Goal: Task Accomplishment & Management: Manage account settings

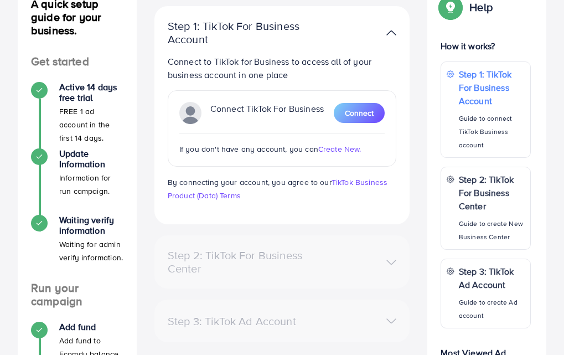
scroll to position [55, 0]
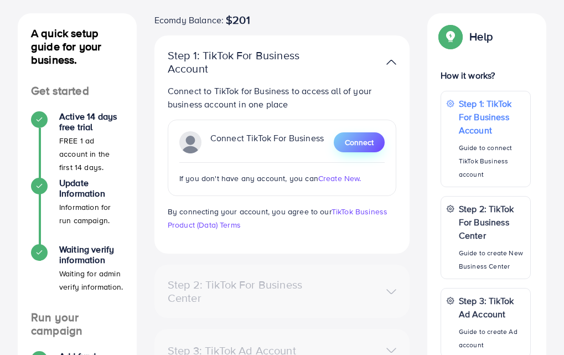
click at [354, 151] on button "Connect" at bounding box center [359, 142] width 51 height 20
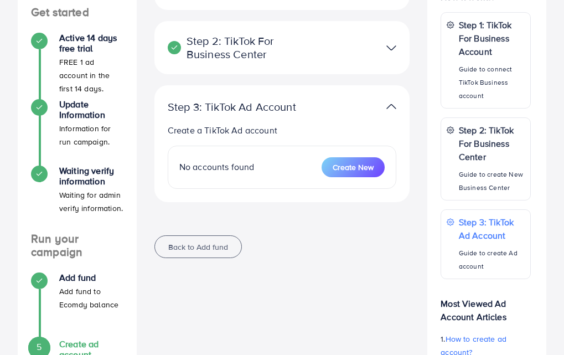
scroll to position [166, 0]
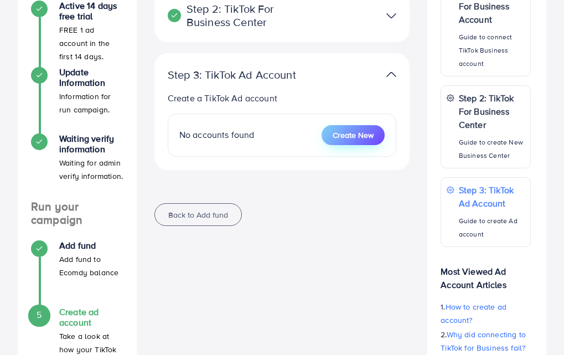
click at [367, 140] on span "Create New" at bounding box center [353, 135] width 41 height 11
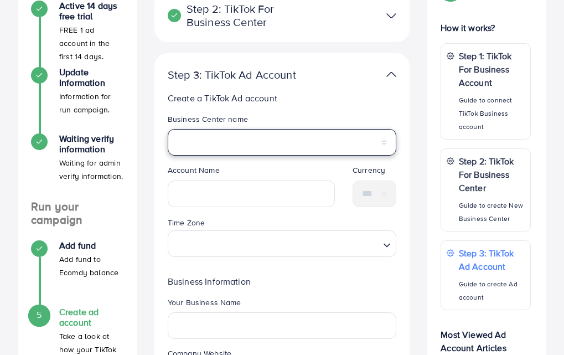
click at [273, 139] on select "**********" at bounding box center [282, 142] width 229 height 27
select select "**********"
click at [168, 129] on select "**********" at bounding box center [282, 142] width 229 height 27
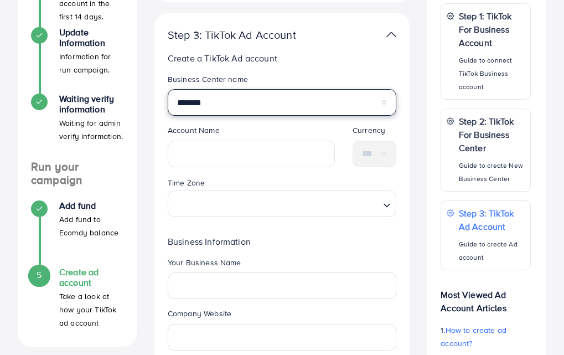
scroll to position [221, 0]
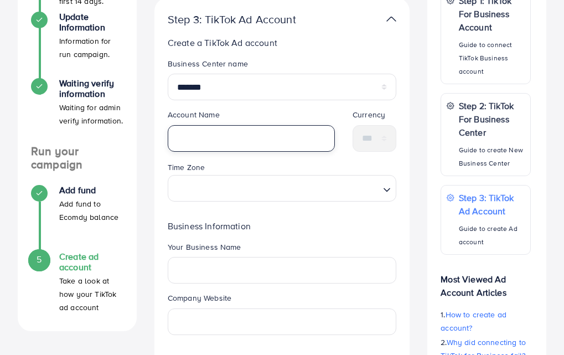
click at [234, 143] on input "text" at bounding box center [251, 138] width 167 height 27
type input "**********"
click at [231, 187] on input "Search for option" at bounding box center [276, 188] width 207 height 20
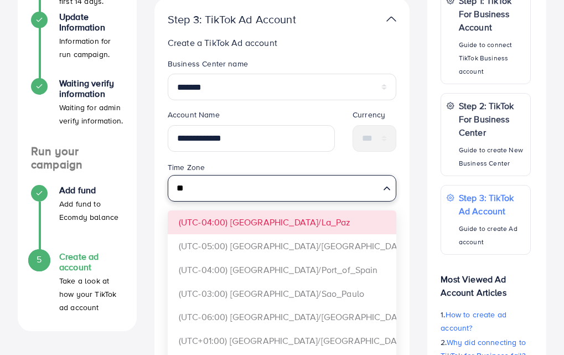
type input "*"
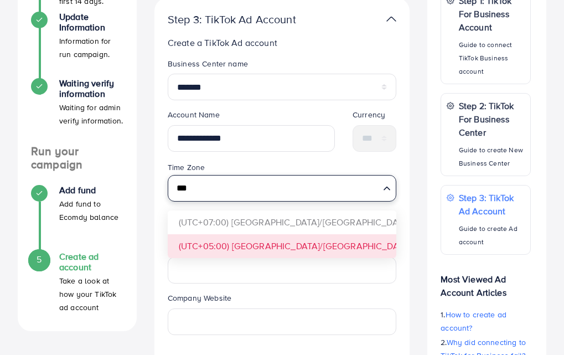
type input "***"
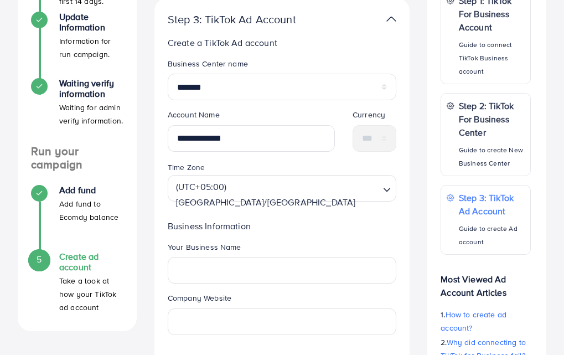
click at [237, 240] on form "**********" at bounding box center [282, 217] width 229 height 319
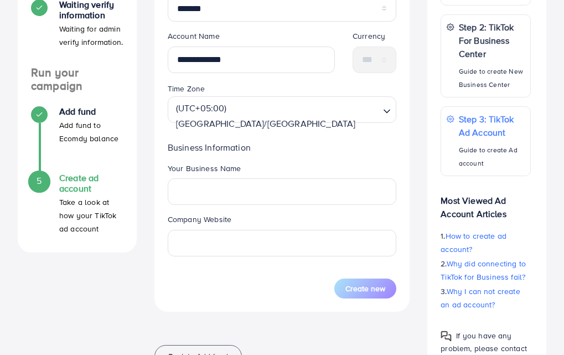
scroll to position [332, 0]
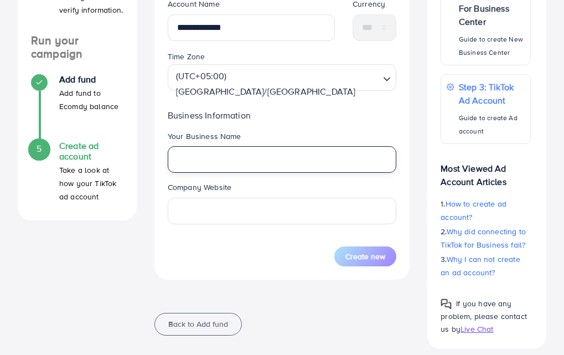
click at [196, 161] on input "text" at bounding box center [282, 159] width 229 height 27
type input "********"
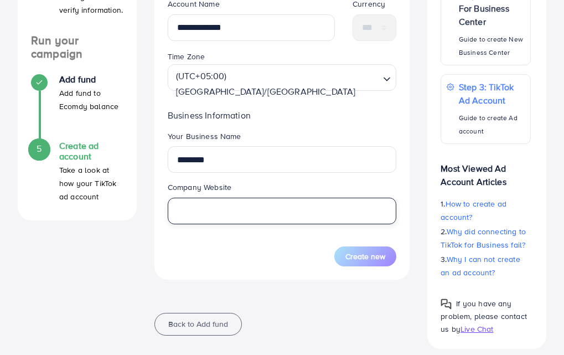
click at [197, 213] on input "text" at bounding box center [282, 211] width 229 height 27
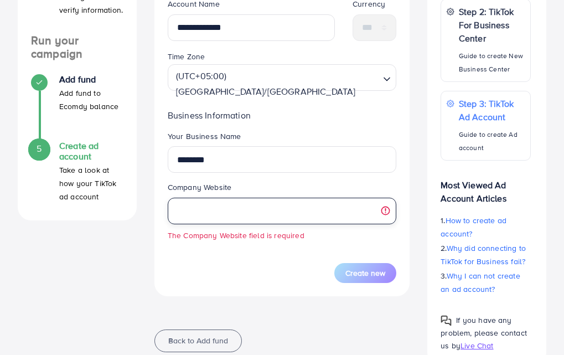
paste input "**********"
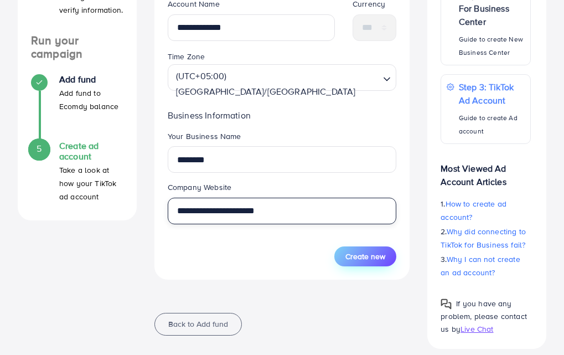
type input "**********"
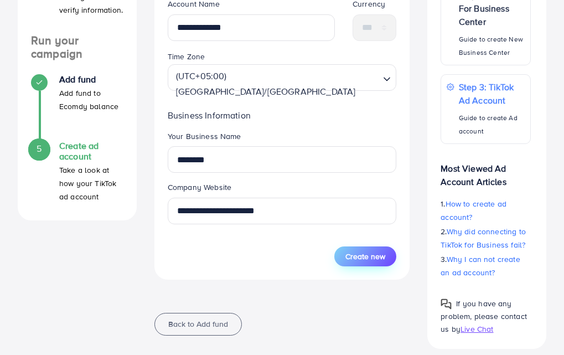
click at [368, 264] on button "Create new" at bounding box center [365, 256] width 62 height 20
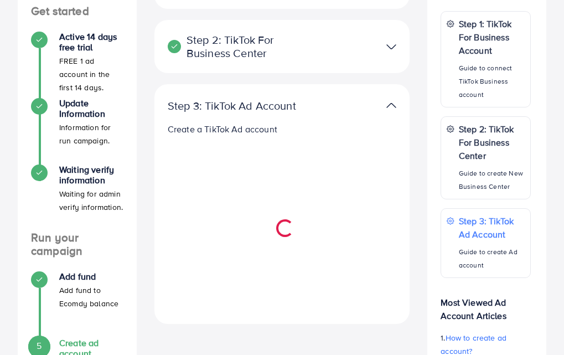
scroll to position [115, 0]
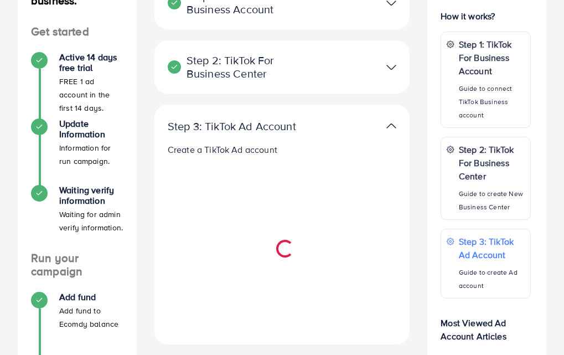
select select
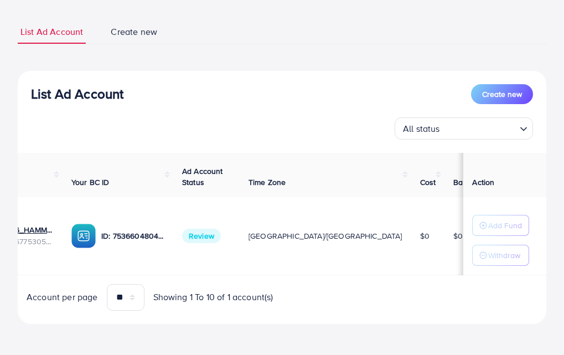
scroll to position [0, 128]
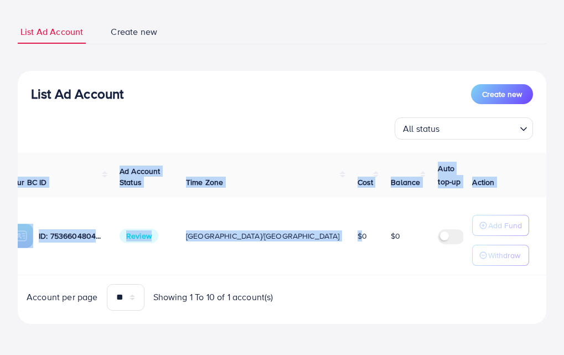
drag, startPoint x: 465, startPoint y: 272, endPoint x: 246, endPoint y: 292, distance: 219.7
click at [243, 272] on tr "1031706_HAMMAD AGENCY_1754792673854 ID: 7536775305621553159 ID: 753660480478643…" at bounding box center [272, 236] width 767 height 78
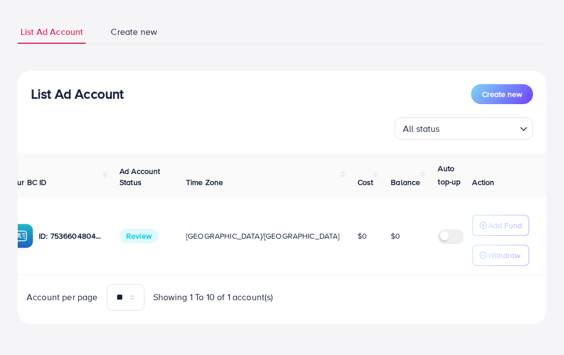
click at [246, 292] on span "Showing 1 To 10 of 1 account(s)" at bounding box center [213, 297] width 120 height 13
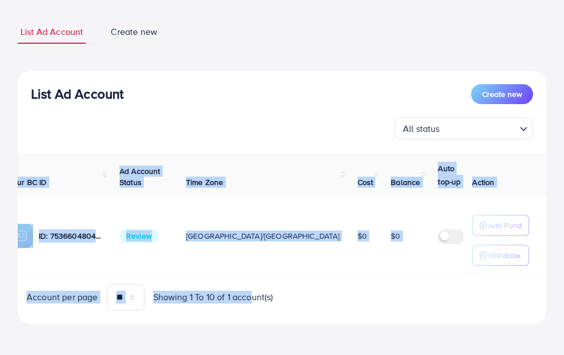
drag, startPoint x: 246, startPoint y: 280, endPoint x: 135, endPoint y: 275, distance: 112.0
click at [135, 275] on div "Ad Account Your BC ID Ad Account Status Time Zone Cost Balance Auto top-up Thre…" at bounding box center [282, 232] width 529 height 158
click at [176, 263] on td "Review" at bounding box center [144, 236] width 66 height 78
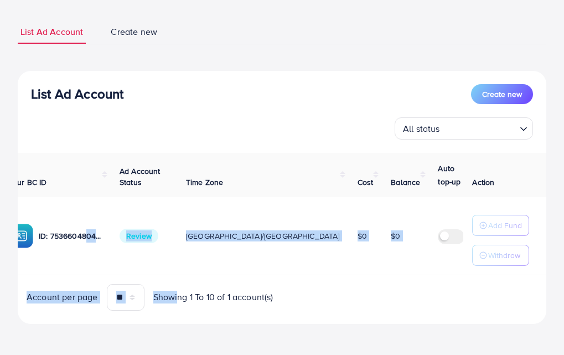
drag, startPoint x: 171, startPoint y: 275, endPoint x: 85, endPoint y: 270, distance: 86.5
click at [85, 270] on div "Ad Account Your BC ID Ad Account Status Time Zone Cost Balance Auto top-up Thre…" at bounding box center [282, 232] width 529 height 158
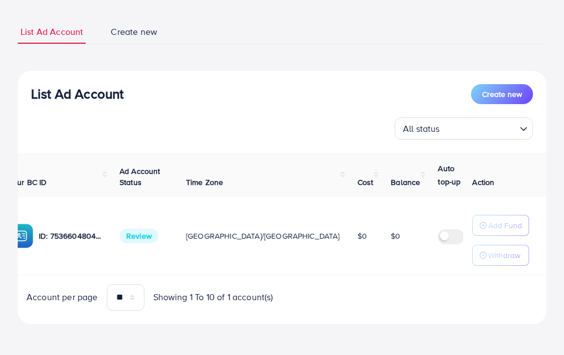
click at [260, 110] on div "List Ad Account Create new All status Loading..." at bounding box center [282, 111] width 529 height 55
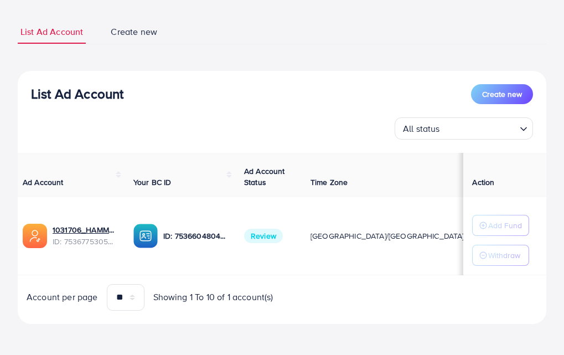
scroll to position [0, 0]
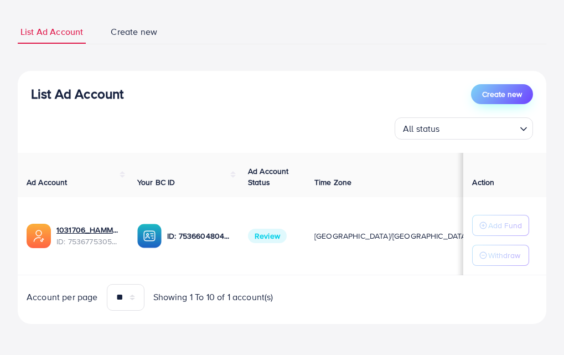
click at [502, 92] on span "Create new" at bounding box center [502, 94] width 40 height 11
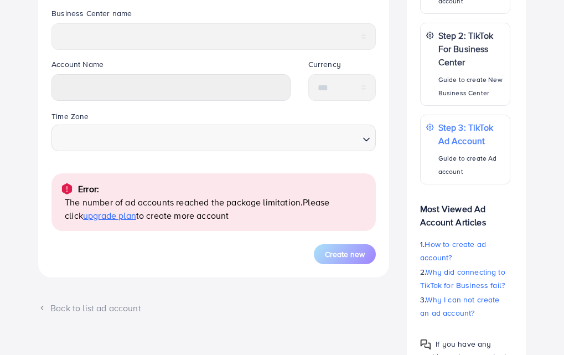
scroll to position [332, 0]
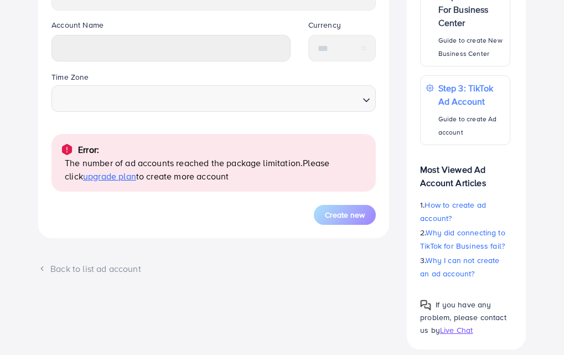
click at [115, 177] on span "upgrade plan" at bounding box center [109, 176] width 53 height 12
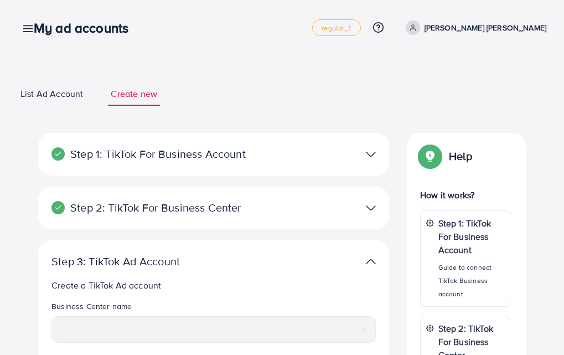
select select
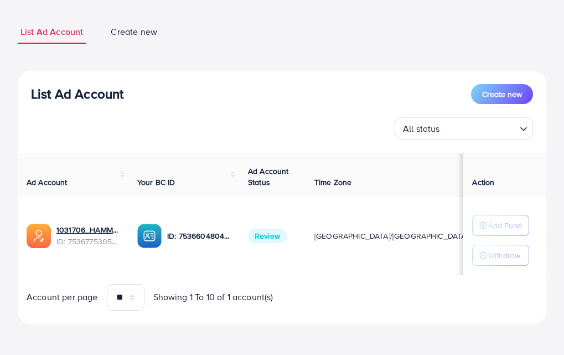
scroll to position [65, 0]
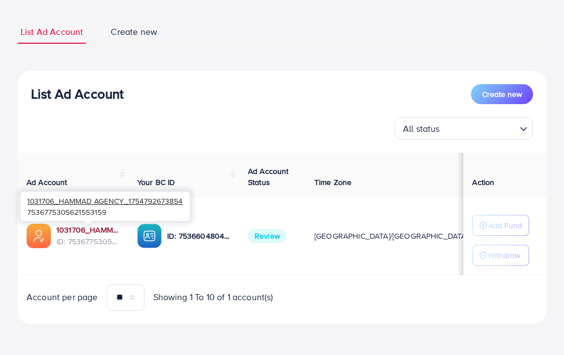
click at [71, 225] on link "1031706_HAMMAD AGENCY_1754792673854" at bounding box center [87, 229] width 63 height 11
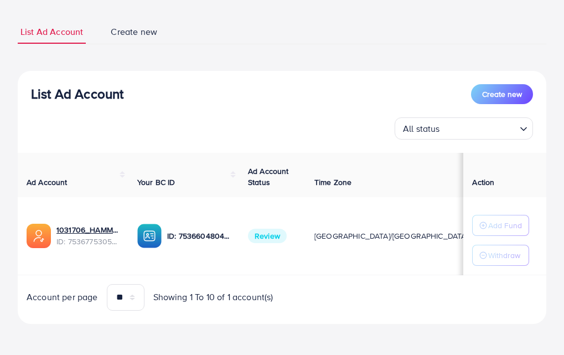
scroll to position [65, 0]
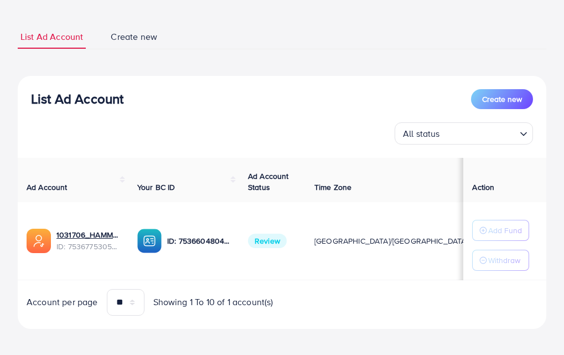
scroll to position [65, 0]
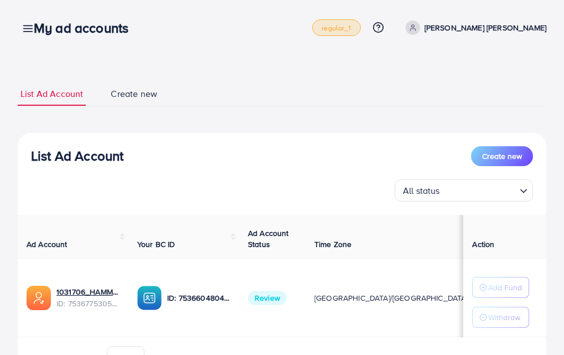
click at [351, 32] on span "regular_1" at bounding box center [336, 27] width 29 height 7
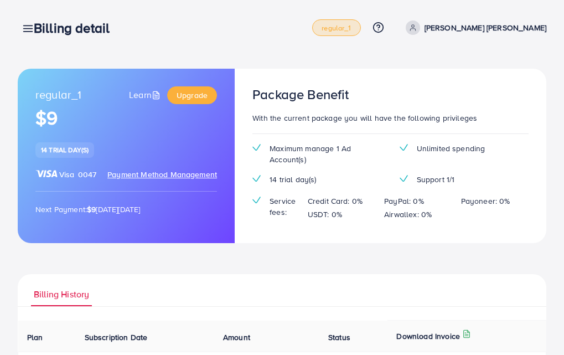
click at [502, 30] on p "[PERSON_NAME] [PERSON_NAME]" at bounding box center [486, 27] width 122 height 13
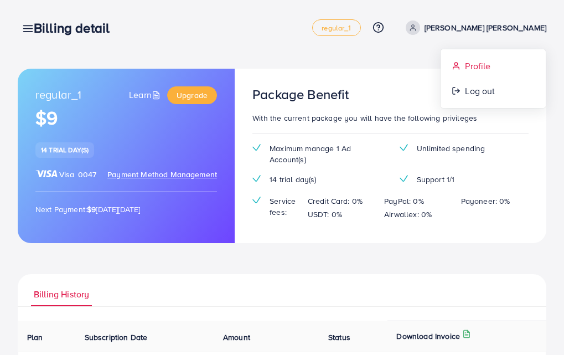
click at [476, 59] on span "Profile" at bounding box center [477, 65] width 25 height 13
select select "********"
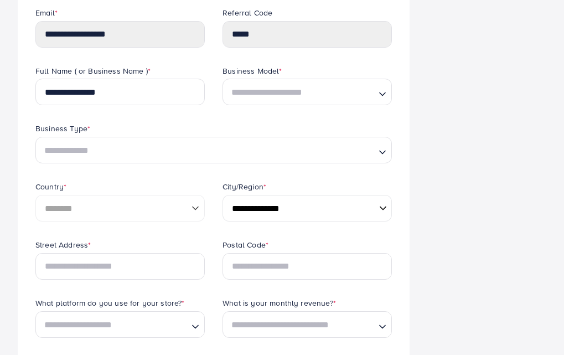
scroll to position [166, 0]
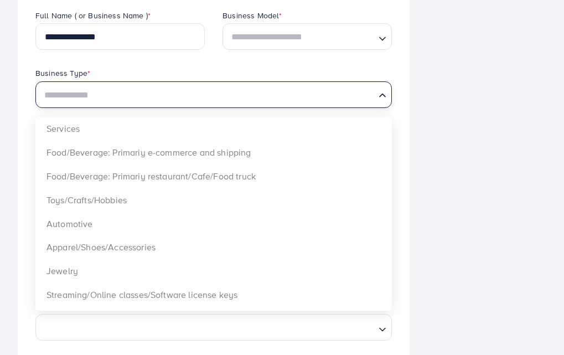
click at [306, 97] on input "Search for option" at bounding box center [207, 95] width 334 height 17
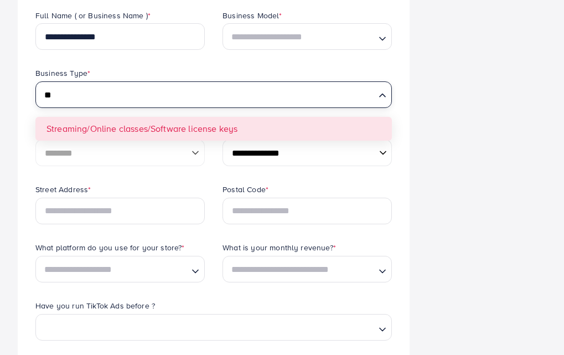
click at [174, 93] on input "**" at bounding box center [207, 95] width 334 height 17
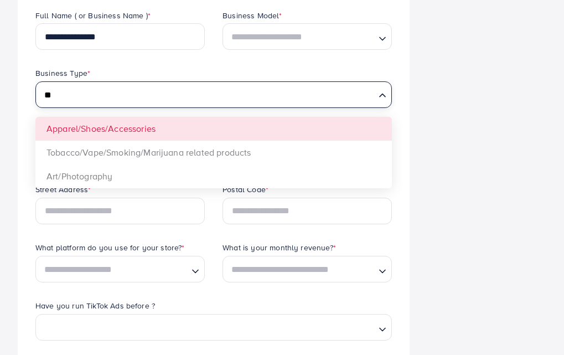
type input "**"
click at [198, 131] on div "**********" at bounding box center [214, 97] width 374 height 174
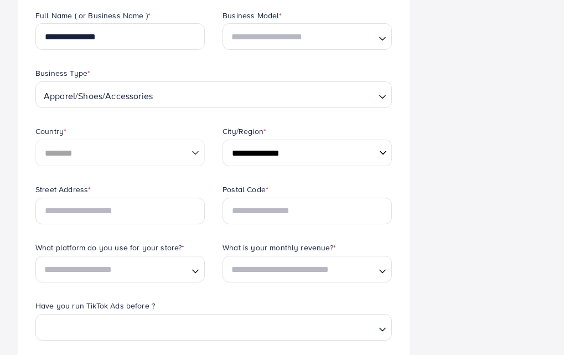
click at [263, 157] on select "**********" at bounding box center [307, 153] width 169 height 27
select select "*****"
click at [223, 140] on select "**********" at bounding box center [307, 153] width 169 height 27
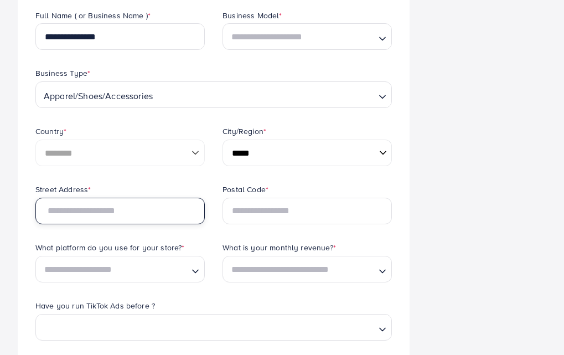
click at [132, 212] on input "text" at bounding box center [119, 211] width 169 height 27
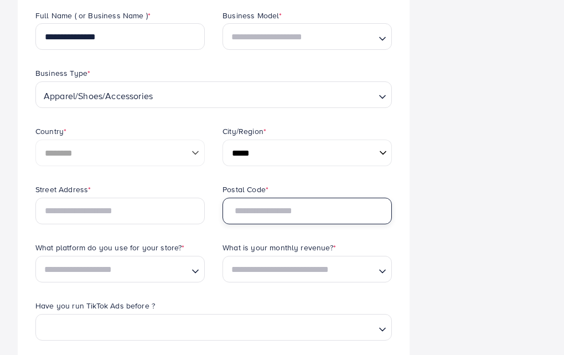
click at [282, 208] on input "text" at bounding box center [307, 211] width 169 height 27
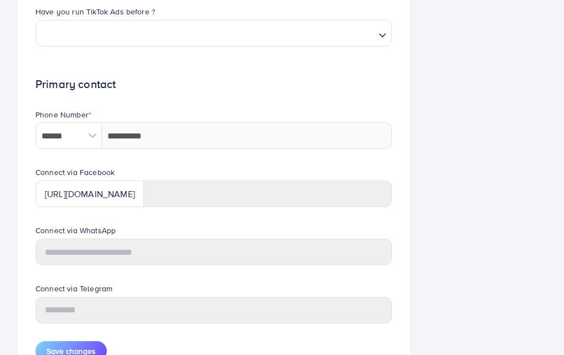
scroll to position [498, 0]
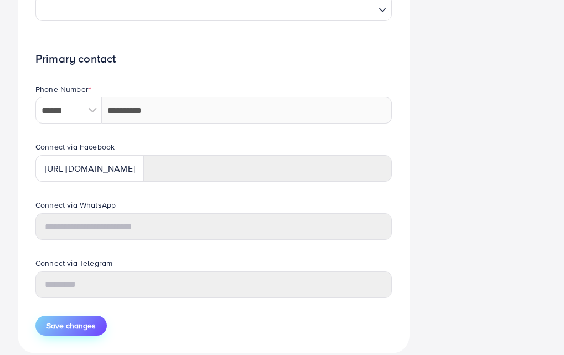
click at [94, 330] on span "Save changes" at bounding box center [71, 325] width 49 height 11
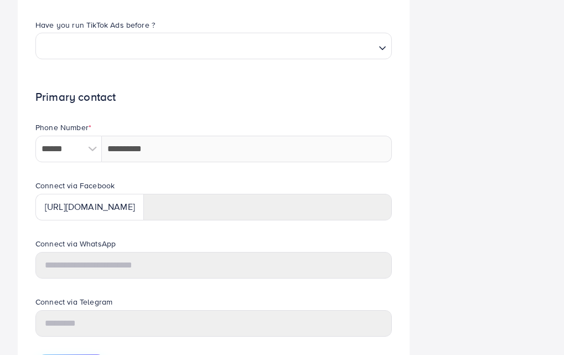
scroll to position [537, 0]
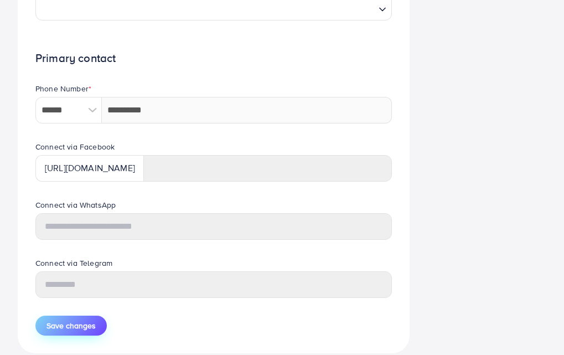
click at [73, 322] on span "Save changes" at bounding box center [71, 325] width 49 height 11
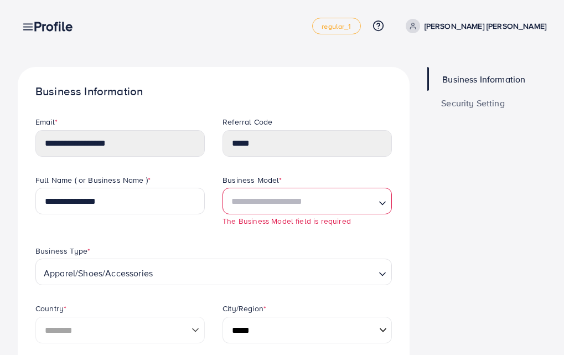
scroll to position [0, 0]
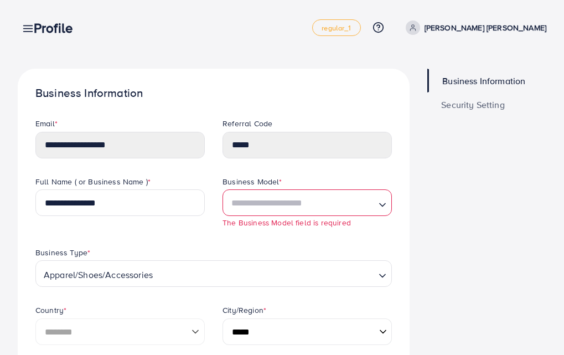
click at [37, 34] on h3 "Profile" at bounding box center [58, 28] width 48 height 16
click at [31, 30] on div "Profile" at bounding box center [57, 28] width 65 height 16
click at [69, 28] on h3 "Profile" at bounding box center [58, 28] width 48 height 16
click at [24, 29] on line at bounding box center [28, 29] width 9 height 0
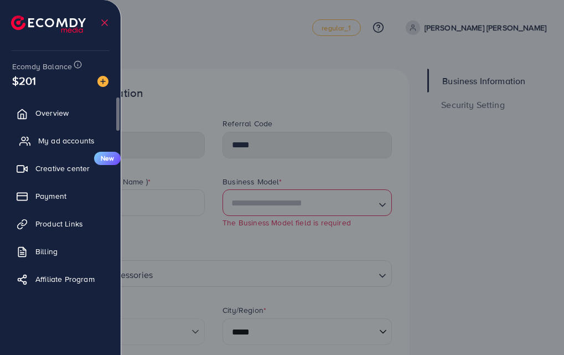
click at [87, 140] on span "My ad accounts" at bounding box center [66, 140] width 56 height 11
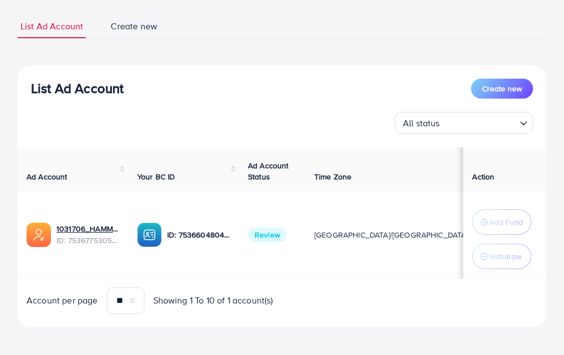
scroll to position [74, 0]
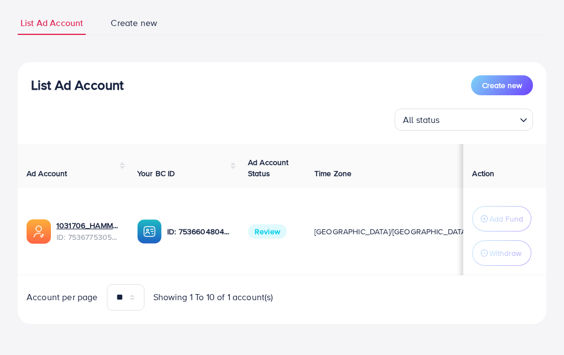
click at [266, 161] on span "Ad Account Status" at bounding box center [268, 168] width 41 height 22
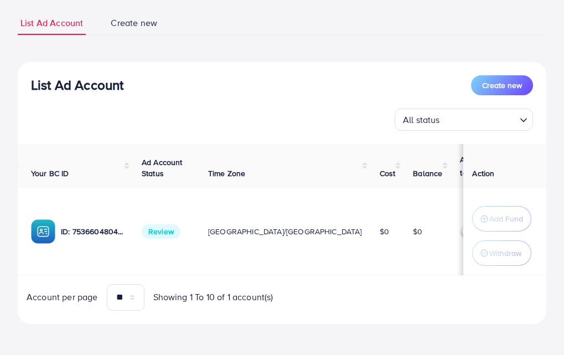
scroll to position [0, 128]
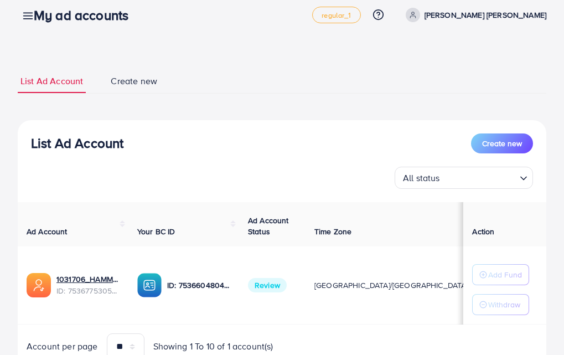
scroll to position [65, 0]
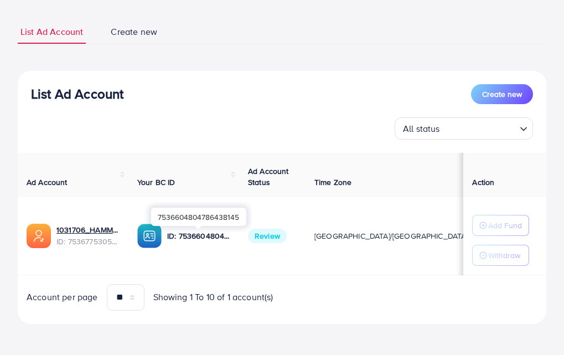
click at [182, 237] on p "ID: 7536604804786438145" at bounding box center [198, 235] width 63 height 13
click at [153, 236] on img at bounding box center [149, 236] width 24 height 24
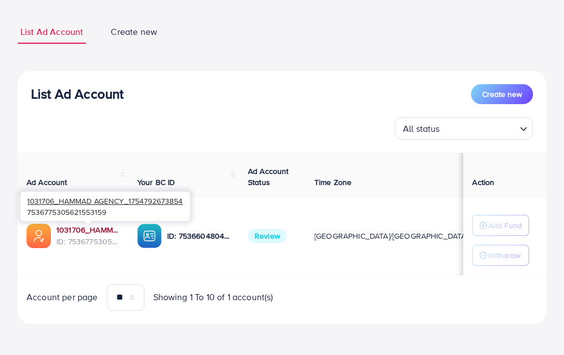
click at [99, 228] on link "1031706_HAMMAD AGENCY_1754792673854" at bounding box center [87, 229] width 63 height 11
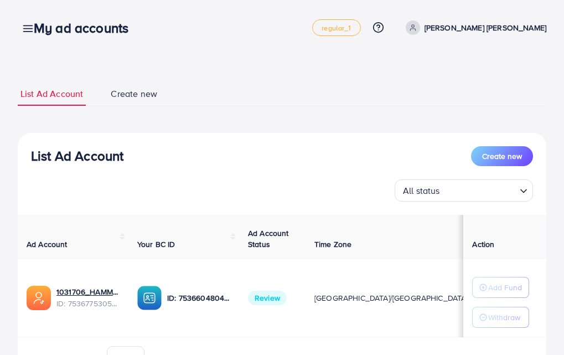
scroll to position [65, 0]
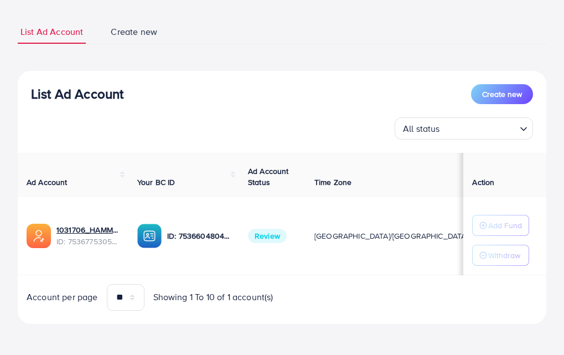
drag, startPoint x: 260, startPoint y: 272, endPoint x: 315, endPoint y: 272, distance: 54.8
click at [315, 272] on div "Ad Account Your BC ID Ad Account Status Time Zone Cost Balance Auto top-up Thre…" at bounding box center [282, 214] width 529 height 122
click at [302, 282] on div "Ad Account Your BC ID Ad Account Status Time Zone Cost Balance Auto top-up Thre…" at bounding box center [282, 232] width 529 height 158
drag, startPoint x: 303, startPoint y: 272, endPoint x: 347, endPoint y: 271, distance: 43.2
click at [347, 271] on tr "1031706_HAMMAD AGENCY_1754792673854 ID: 7536775305621553159 ID: 753660480478643…" at bounding box center [401, 236] width 767 height 78
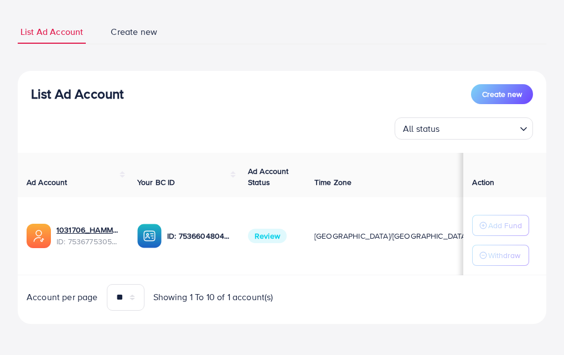
click at [312, 277] on div "Ad Account Your BC ID Ad Account Status Time Zone Cost Balance Auto top-up Thre…" at bounding box center [282, 232] width 529 height 158
click at [268, 236] on span "Review" at bounding box center [267, 236] width 39 height 14
click at [206, 71] on div "List Ad Account Create new All status Loading... Ad Account Your BC ID Ad Accou…" at bounding box center [282, 197] width 529 height 253
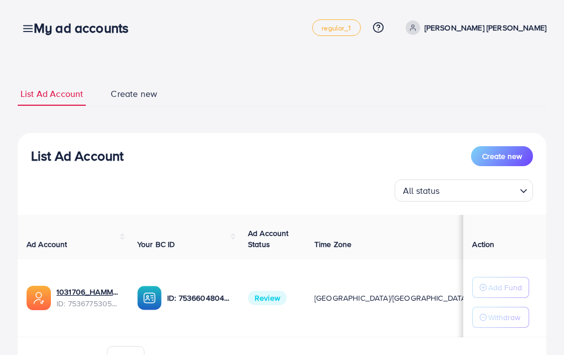
scroll to position [19, 0]
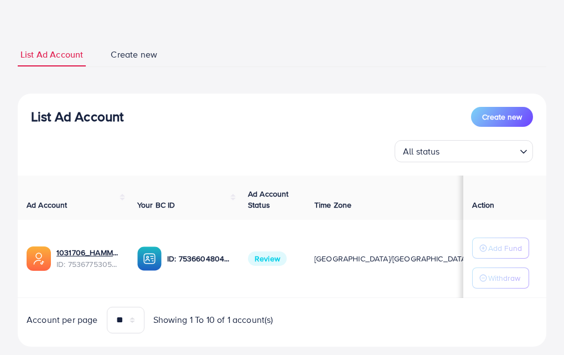
scroll to position [55, 0]
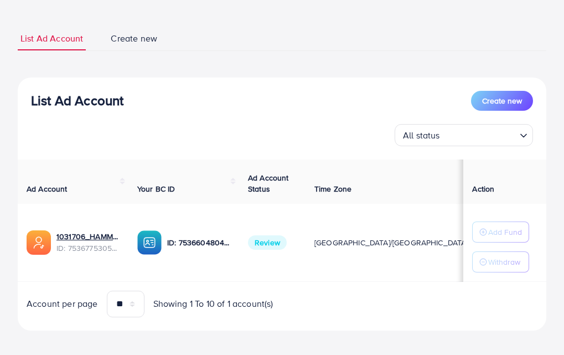
click at [258, 241] on span "Review" at bounding box center [267, 242] width 39 height 14
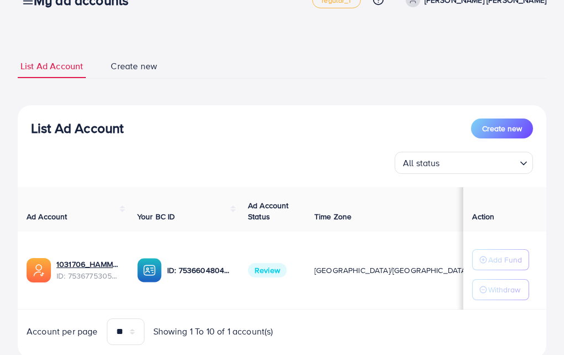
scroll to position [55, 0]
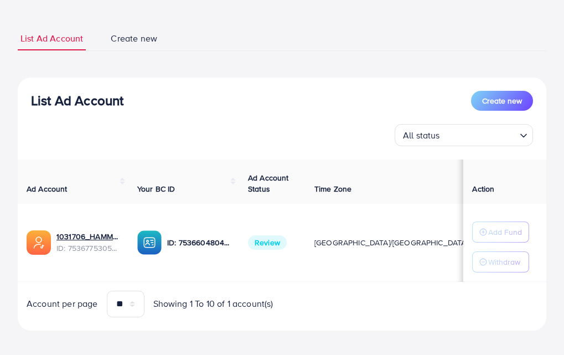
drag, startPoint x: 298, startPoint y: 285, endPoint x: 392, endPoint y: 287, distance: 93.6
click at [392, 287] on div "Ad Account Your BC ID Ad Account Status Time Zone Cost Balance Auto top-up Thre…" at bounding box center [282, 238] width 529 height 158
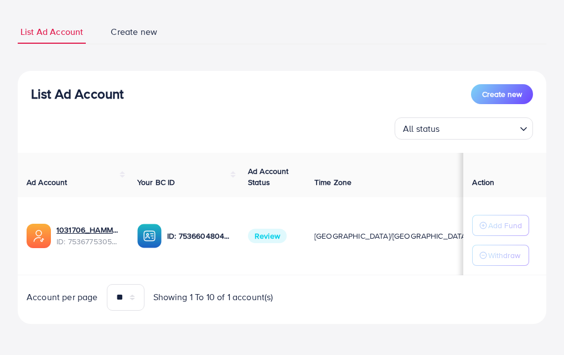
scroll to position [65, 0]
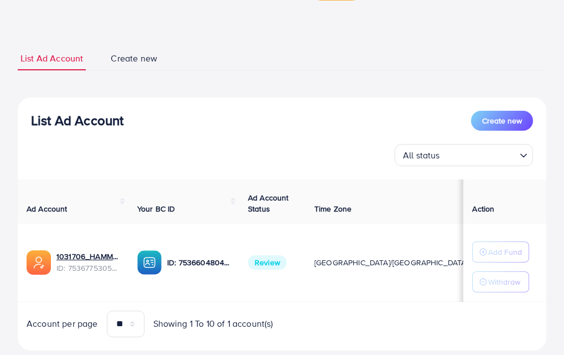
scroll to position [55, 0]
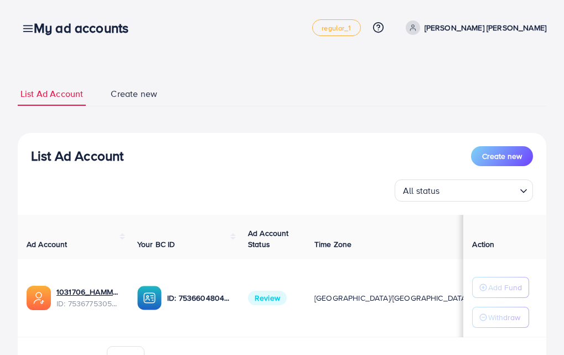
scroll to position [23, 0]
